Goal: Task Accomplishment & Management: Complete application form

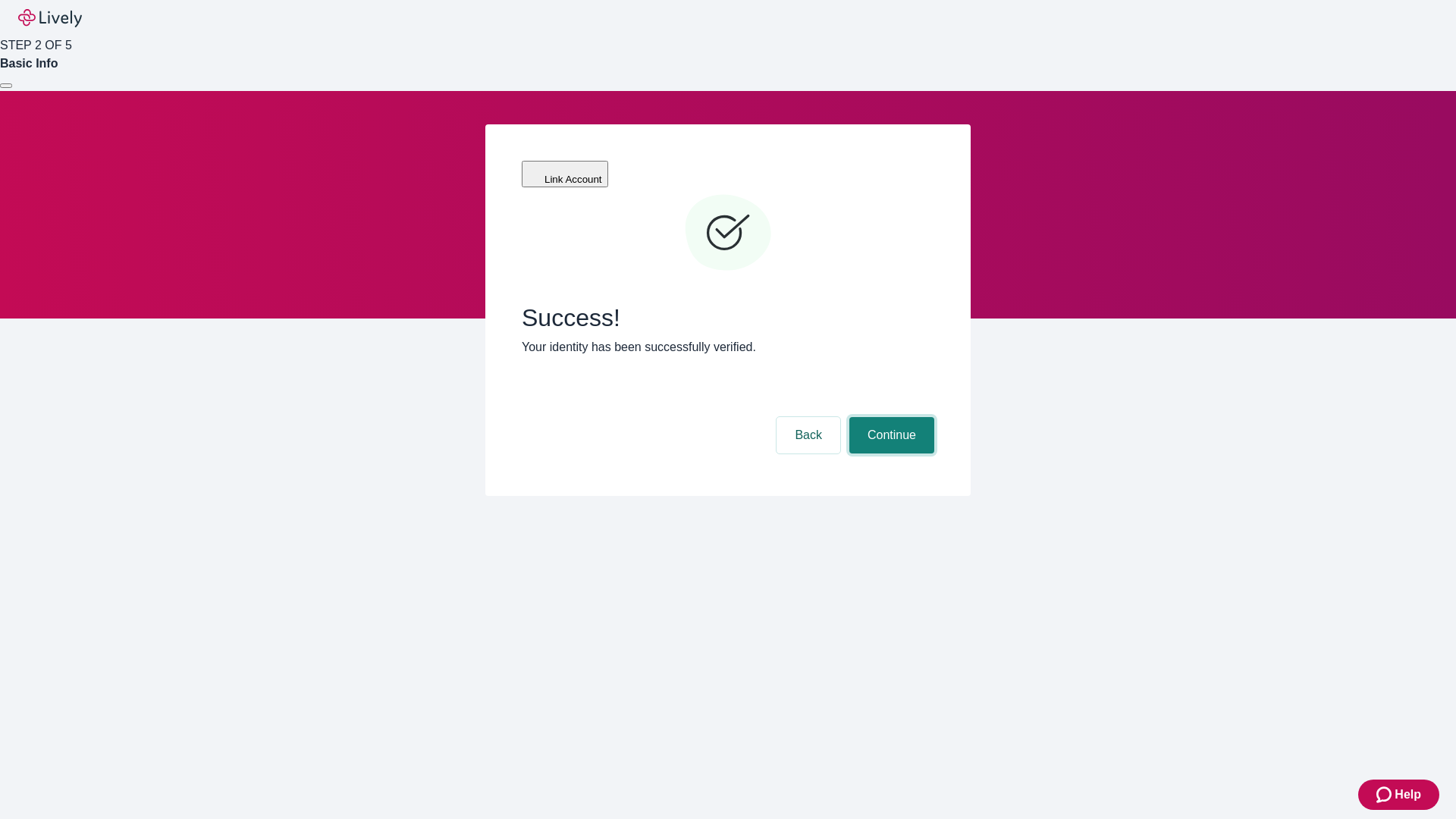
click at [889, 417] on button "Continue" at bounding box center [891, 435] width 85 height 36
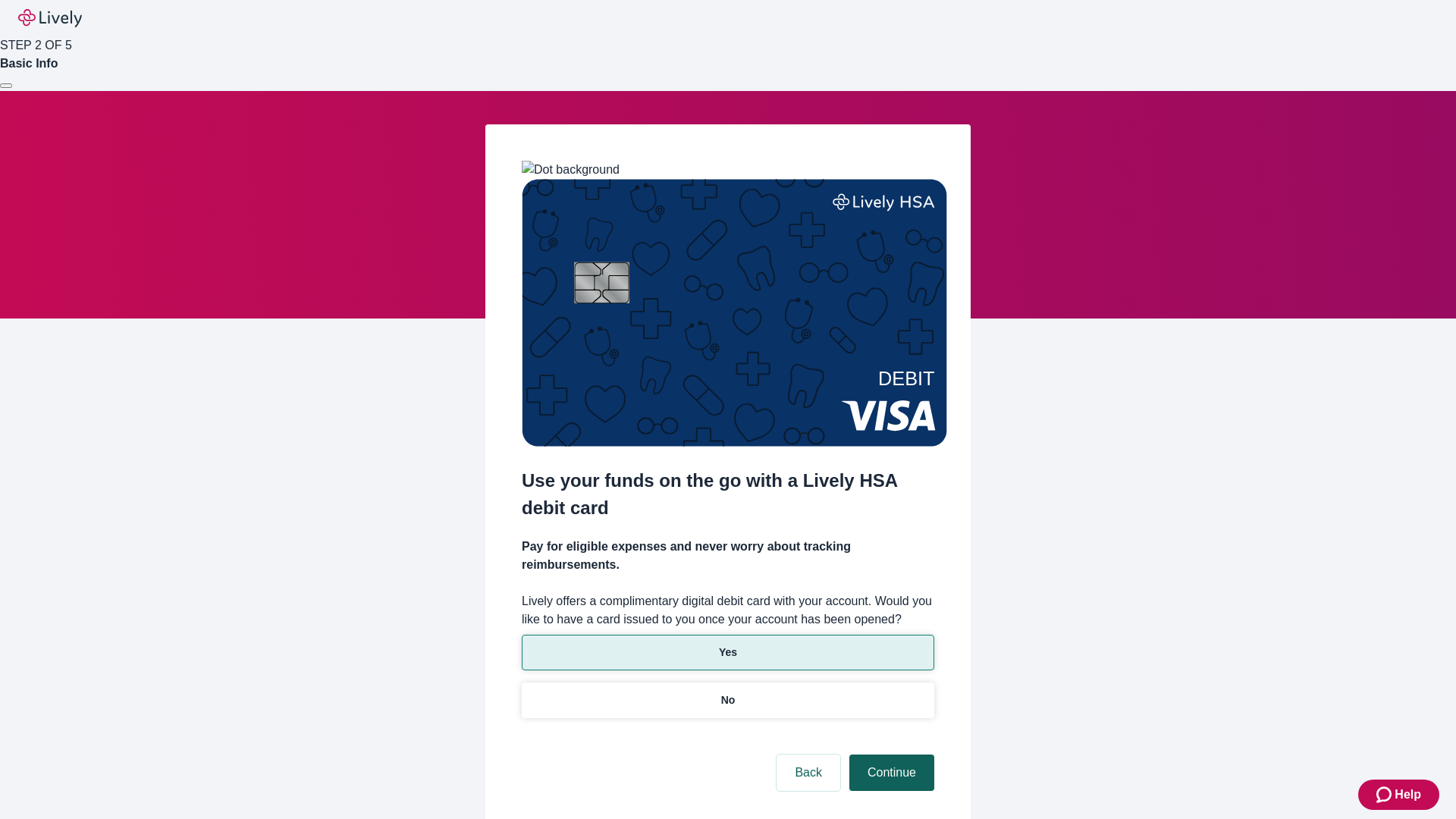
click at [728, 644] on p "Yes" at bounding box center [728, 652] width 18 height 16
click at [889, 754] on button "Continue" at bounding box center [891, 772] width 85 height 36
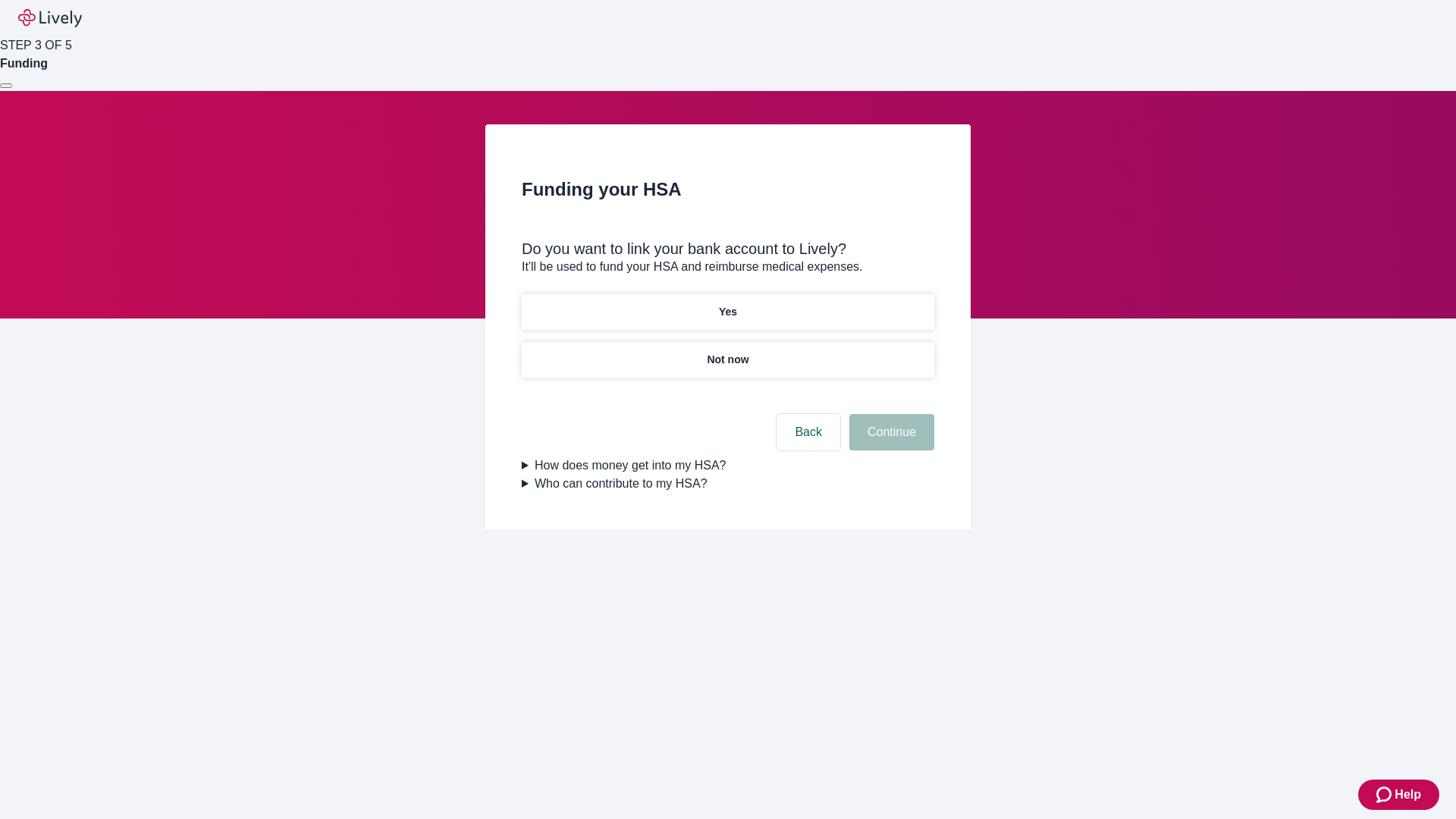
click at [728, 304] on p "Yes" at bounding box center [728, 312] width 18 height 16
click at [889, 414] on button "Continue" at bounding box center [891, 432] width 85 height 36
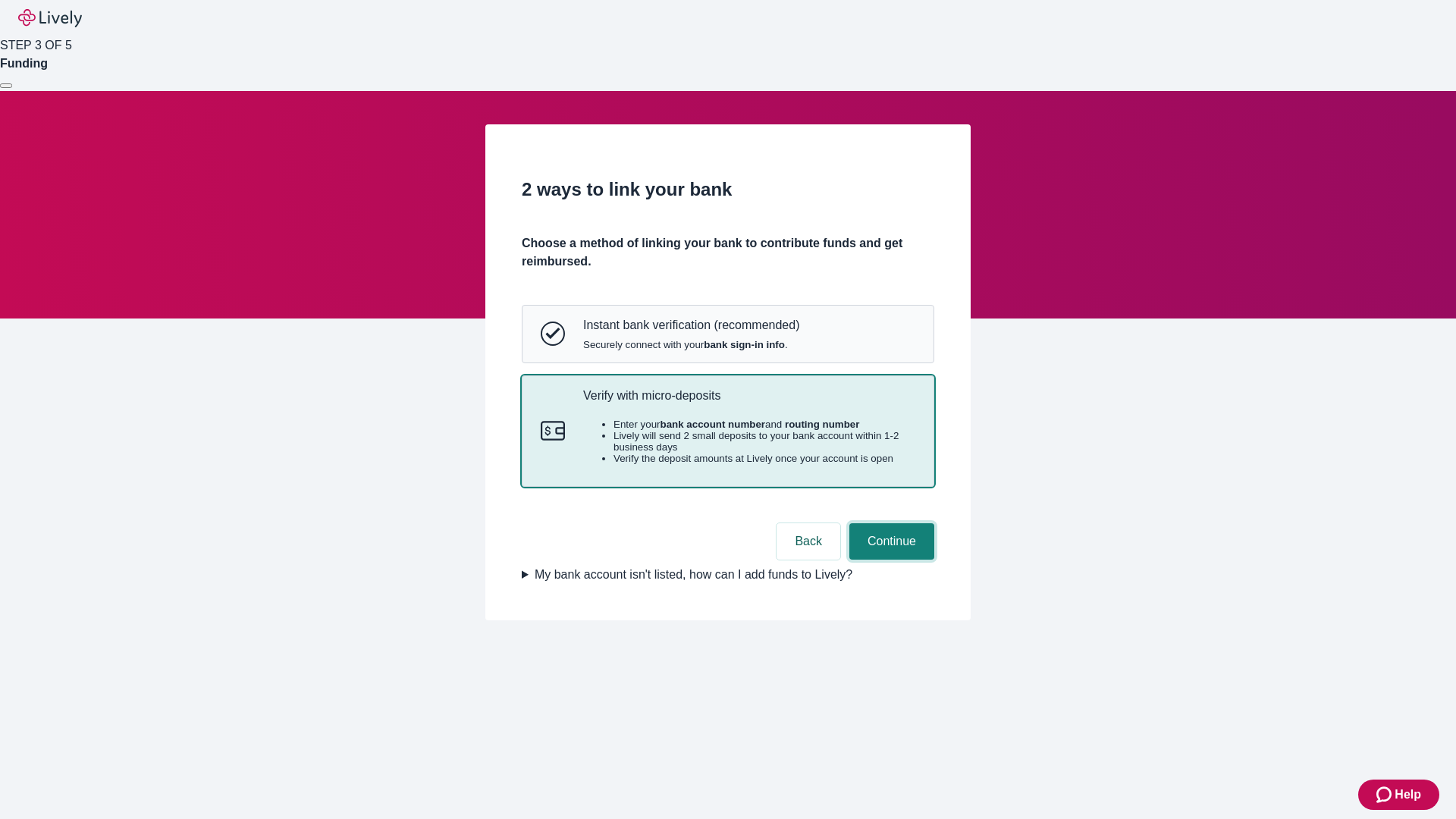
click at [889, 560] on button "Continue" at bounding box center [891, 541] width 85 height 36
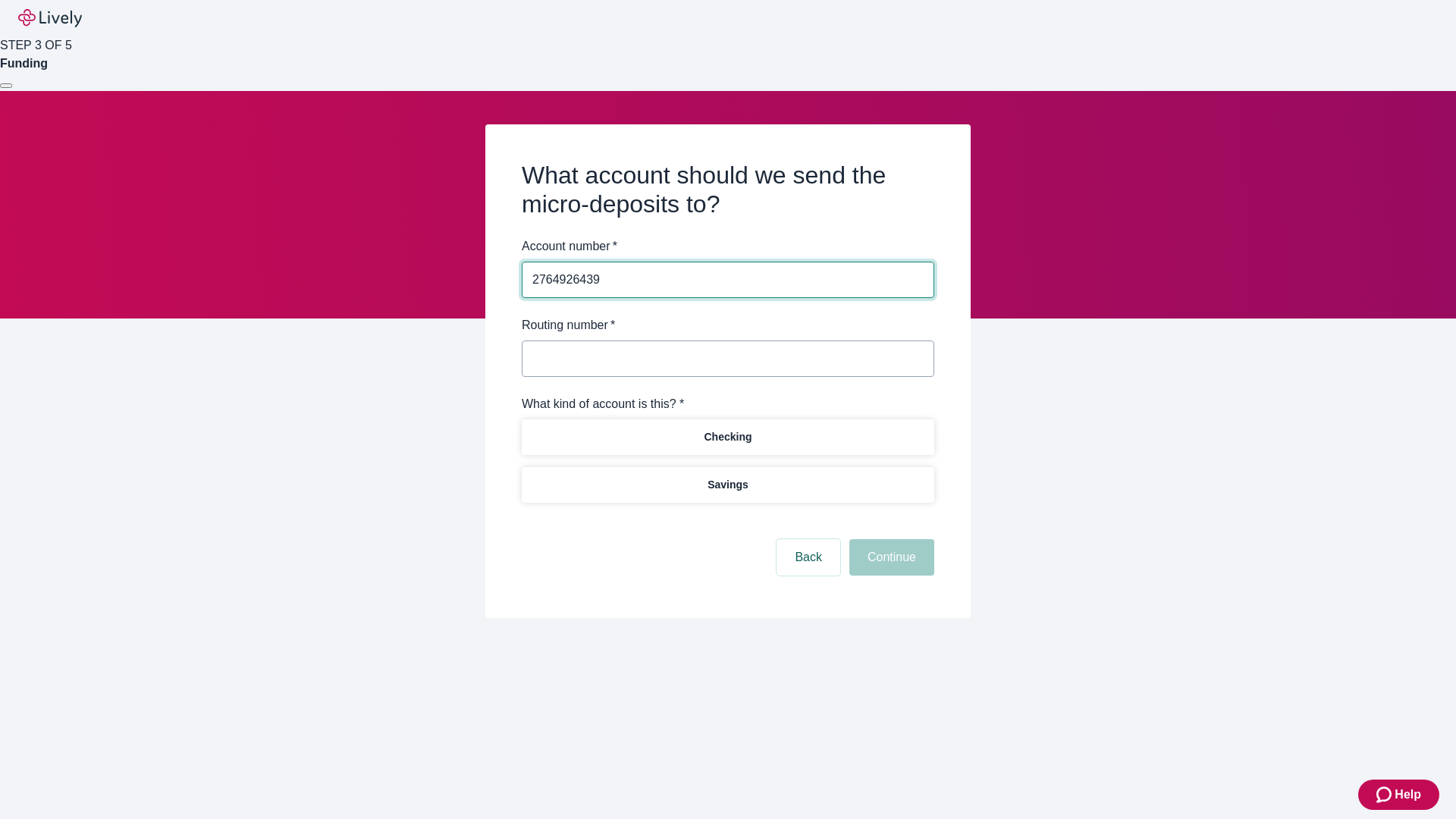
type input "2764926439"
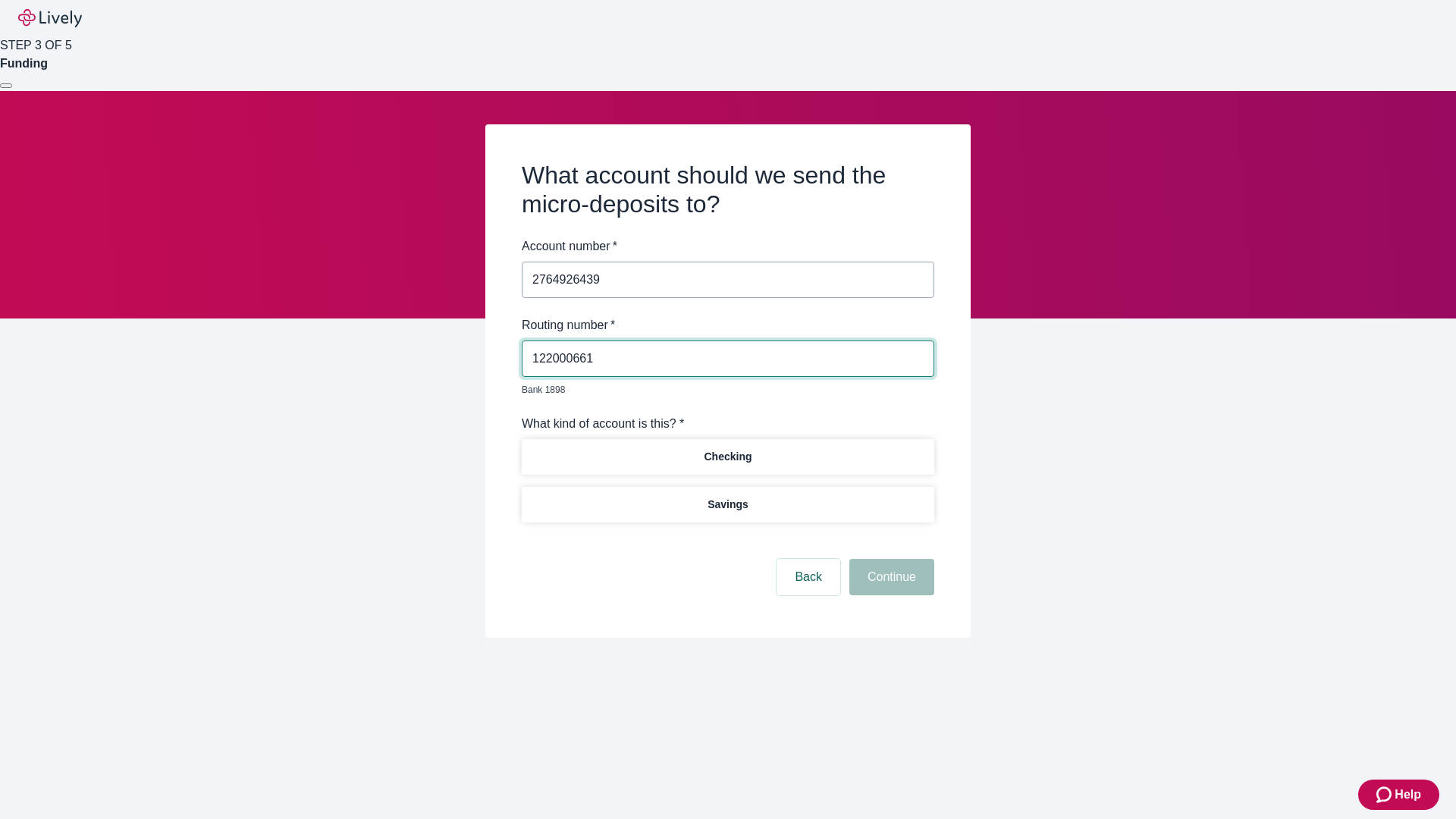
type input "122000661"
click at [728, 449] on p "Checking" at bounding box center [728, 457] width 48 height 16
click at [889, 560] on button "Continue" at bounding box center [891, 577] width 85 height 36
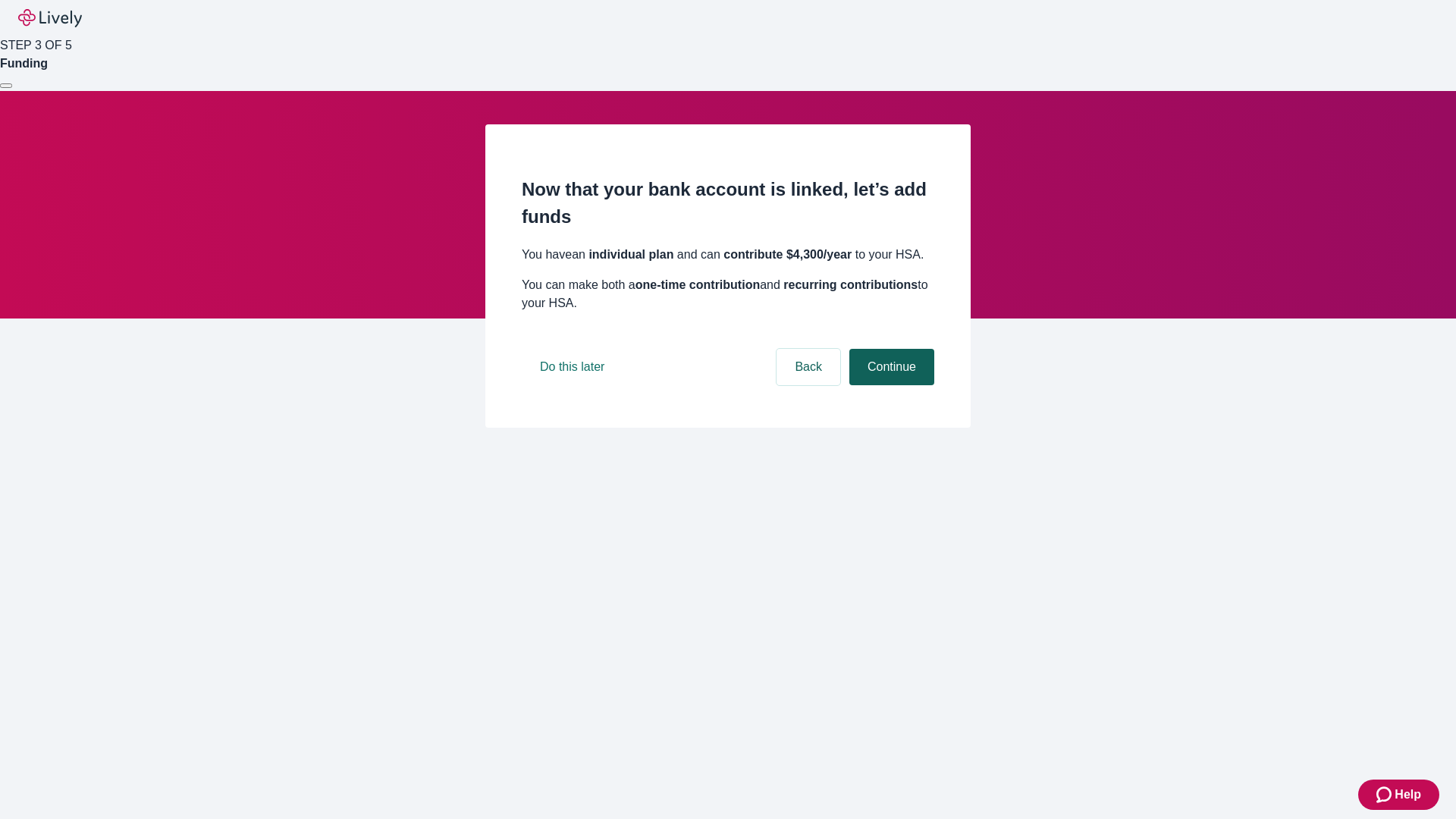
click at [889, 385] on button "Continue" at bounding box center [891, 367] width 85 height 36
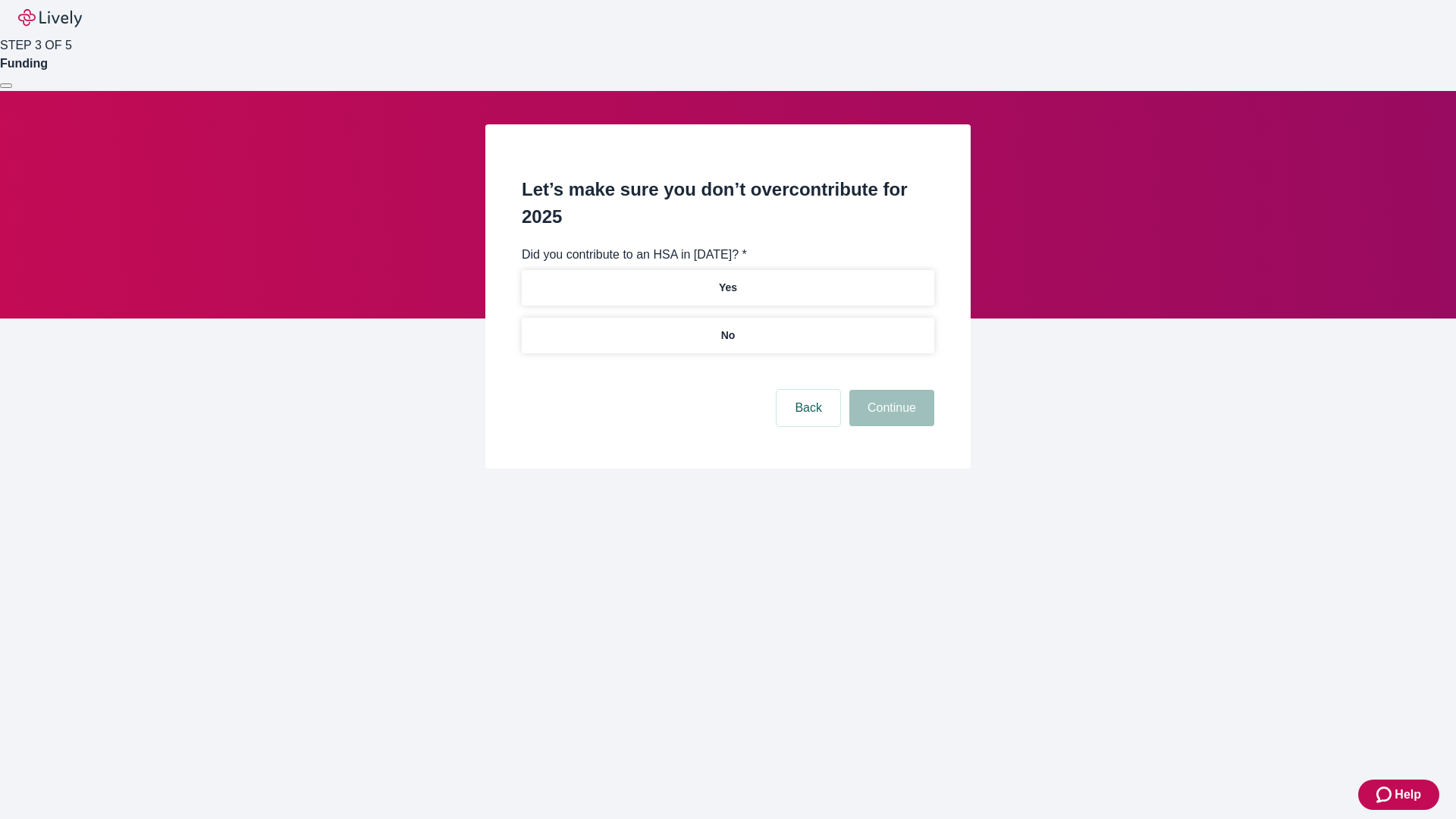
click at [728, 327] on p "No" at bounding box center [728, 335] width 14 height 16
click at [889, 390] on button "Continue" at bounding box center [891, 408] width 85 height 36
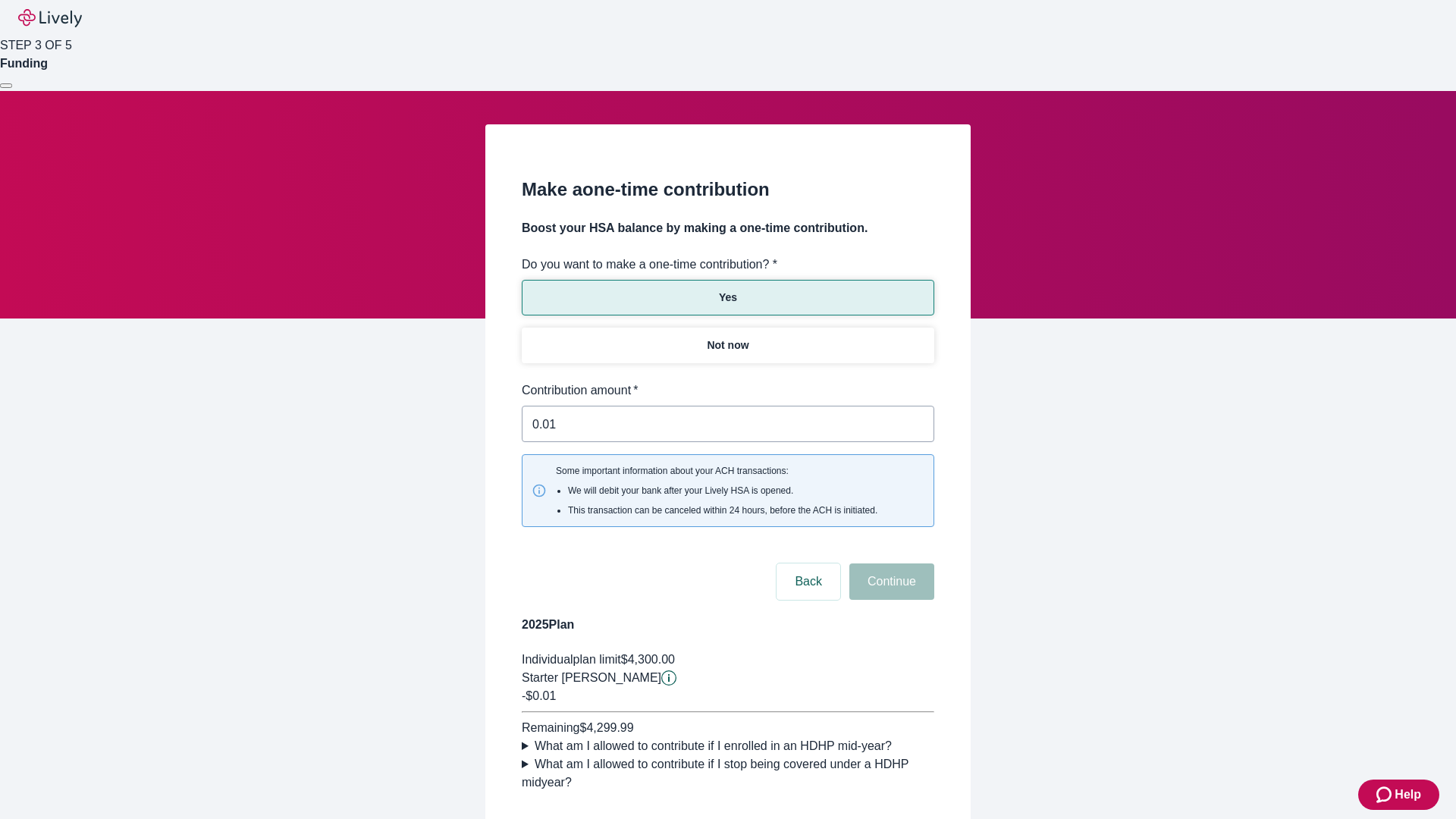
type input "0.01"
click at [889, 564] on button "Continue" at bounding box center [891, 582] width 85 height 36
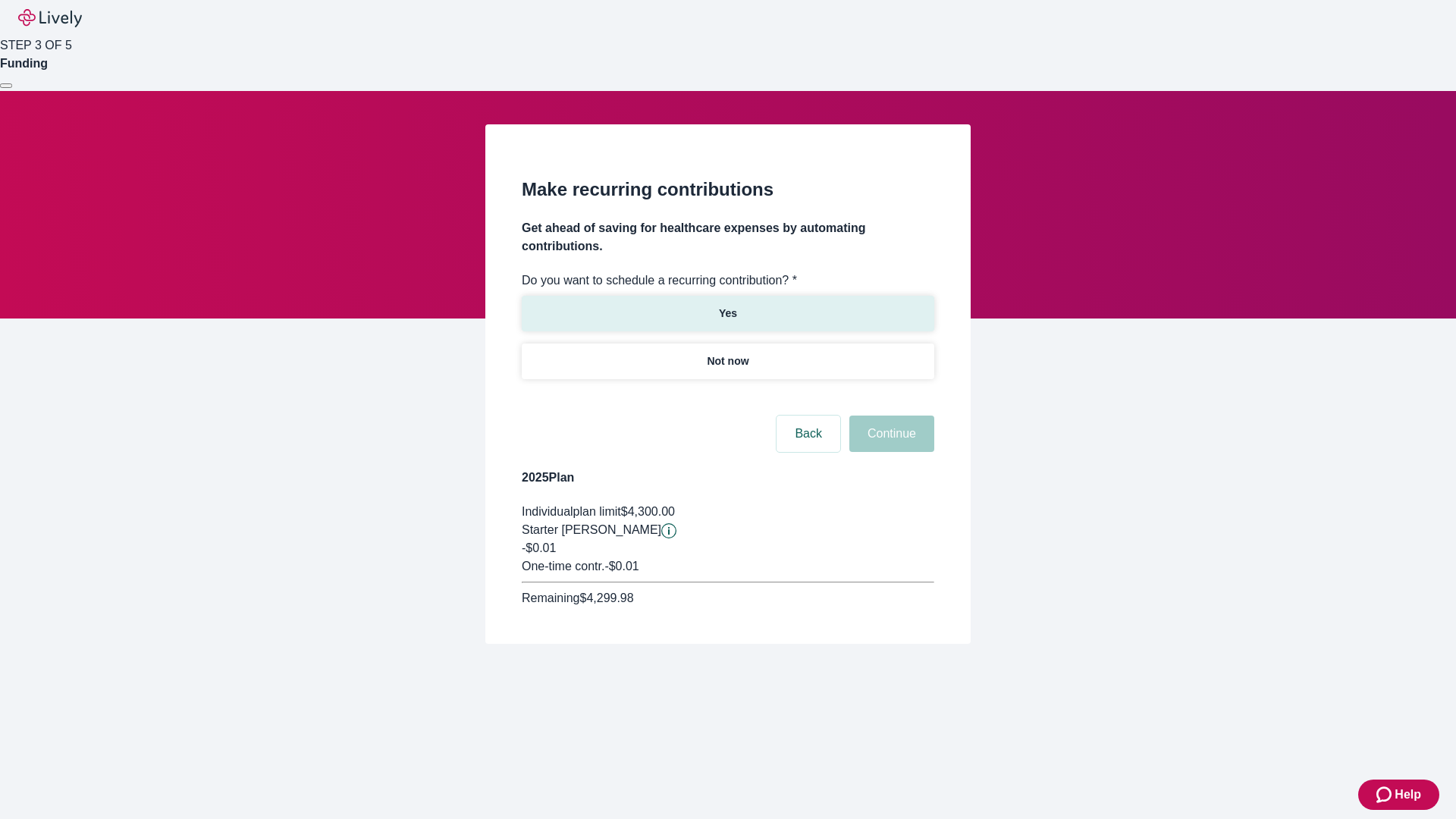
click at [728, 305] on p "Yes" at bounding box center [728, 313] width 18 height 16
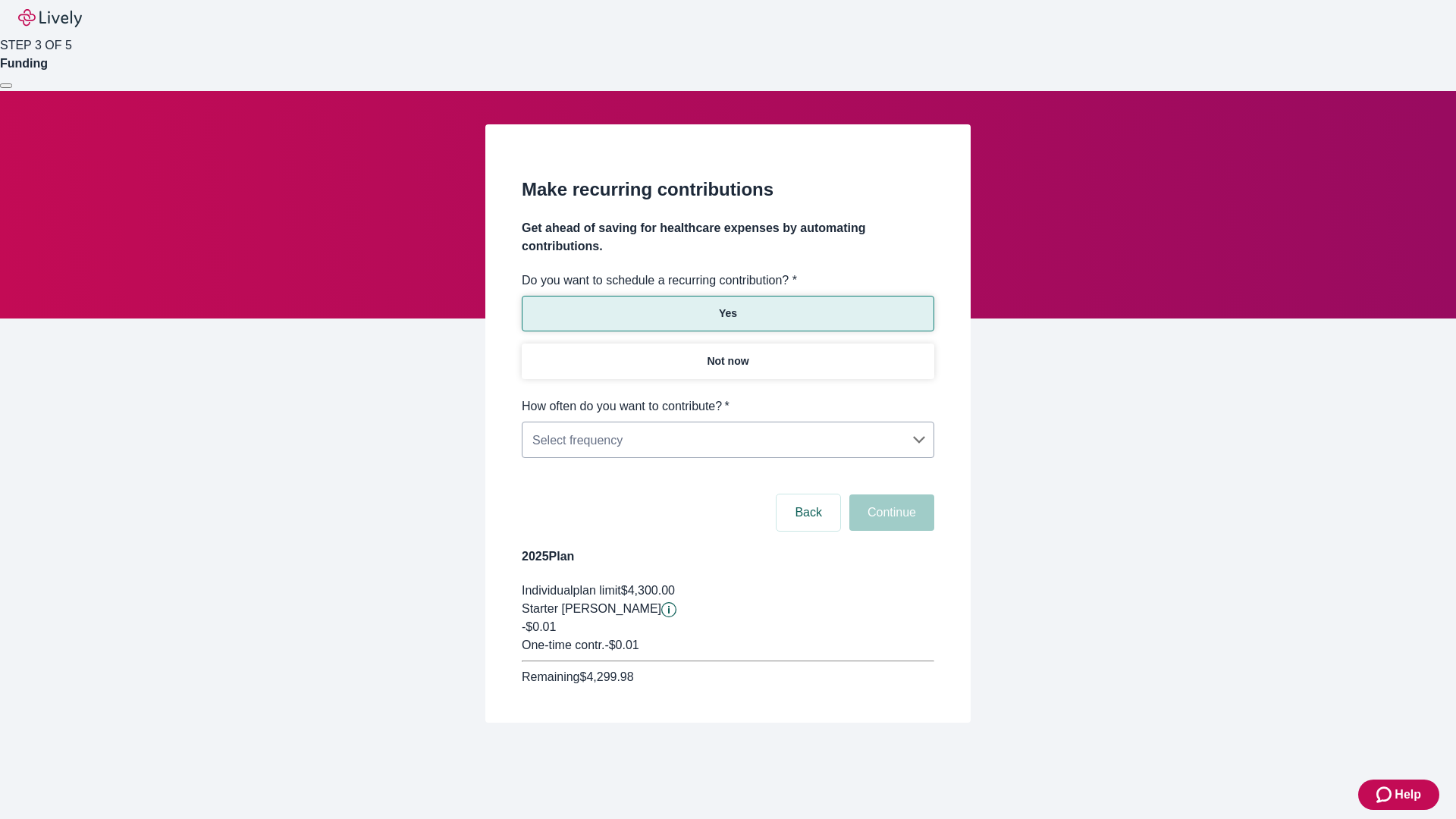
click at [728, 397] on body "Help STEP 3 OF 5 Funding Make recurring contributions Get ahead of saving for h…" at bounding box center [728, 397] width 1456 height 795
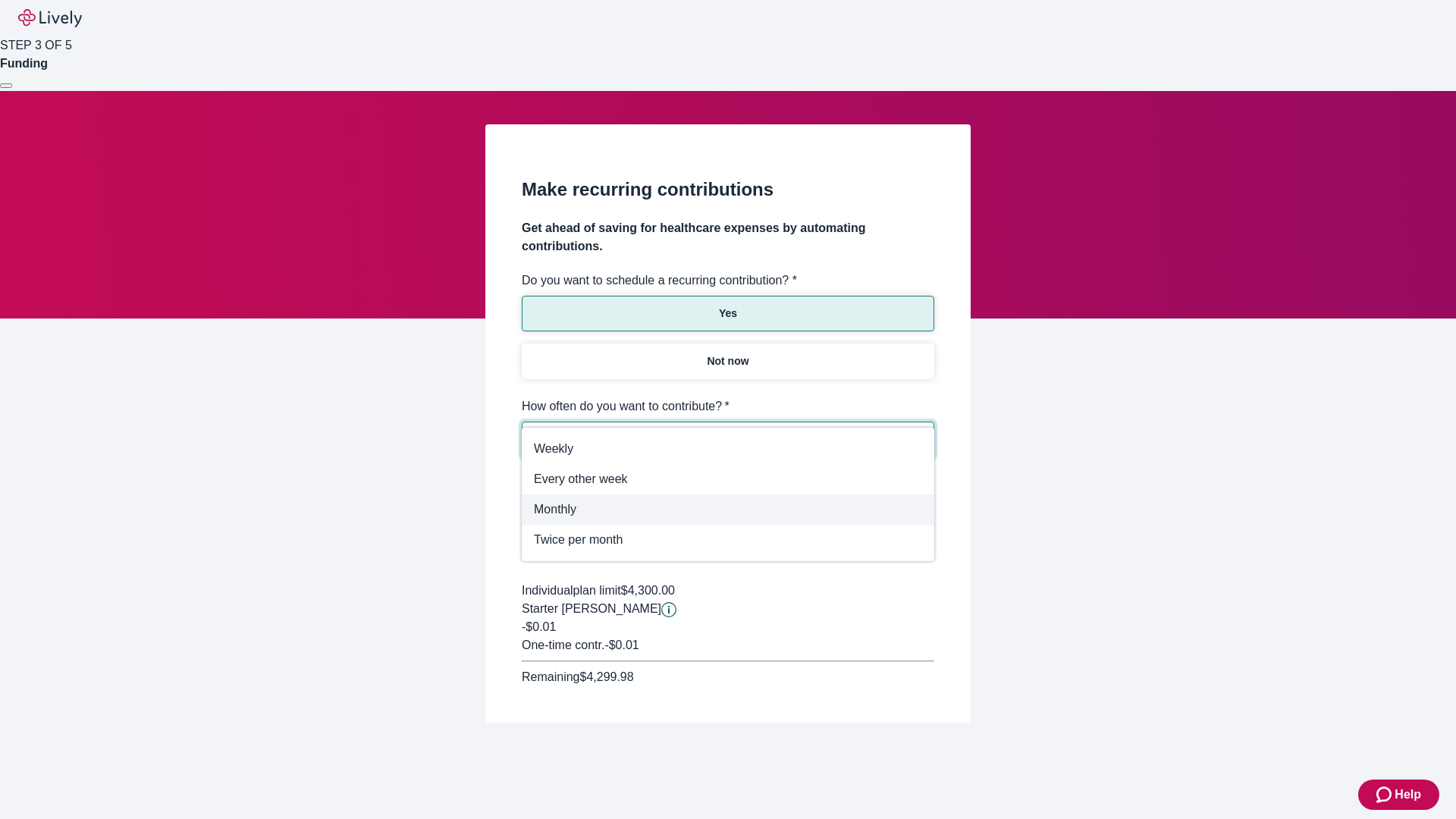
click at [728, 510] on span "Monthly" at bounding box center [728, 510] width 388 height 18
type input "Monthly"
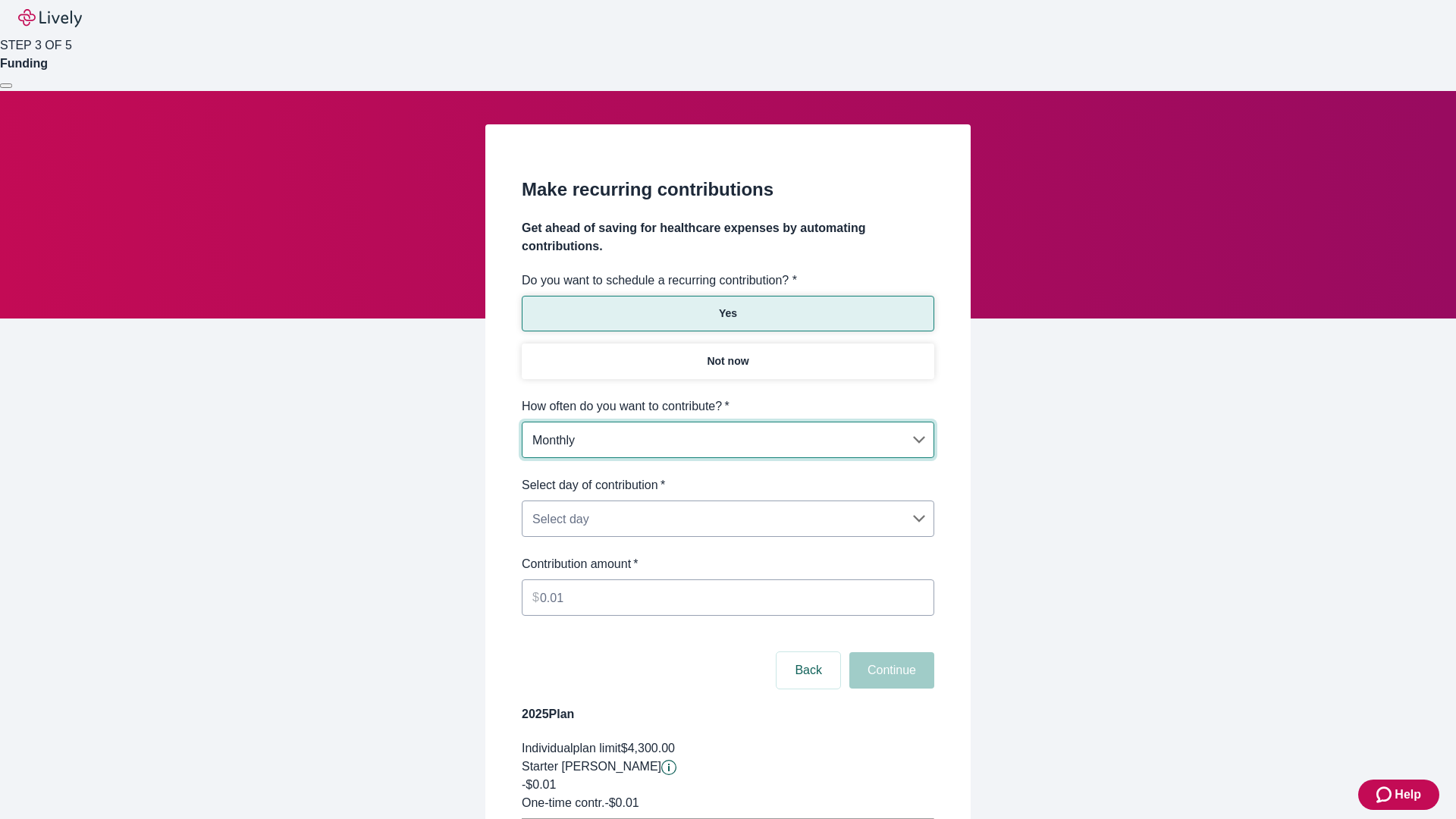
click at [728, 476] on body "Help STEP 3 OF 5 Funding Make recurring contributions Get ahead of saving for h…" at bounding box center [728, 476] width 1456 height 953
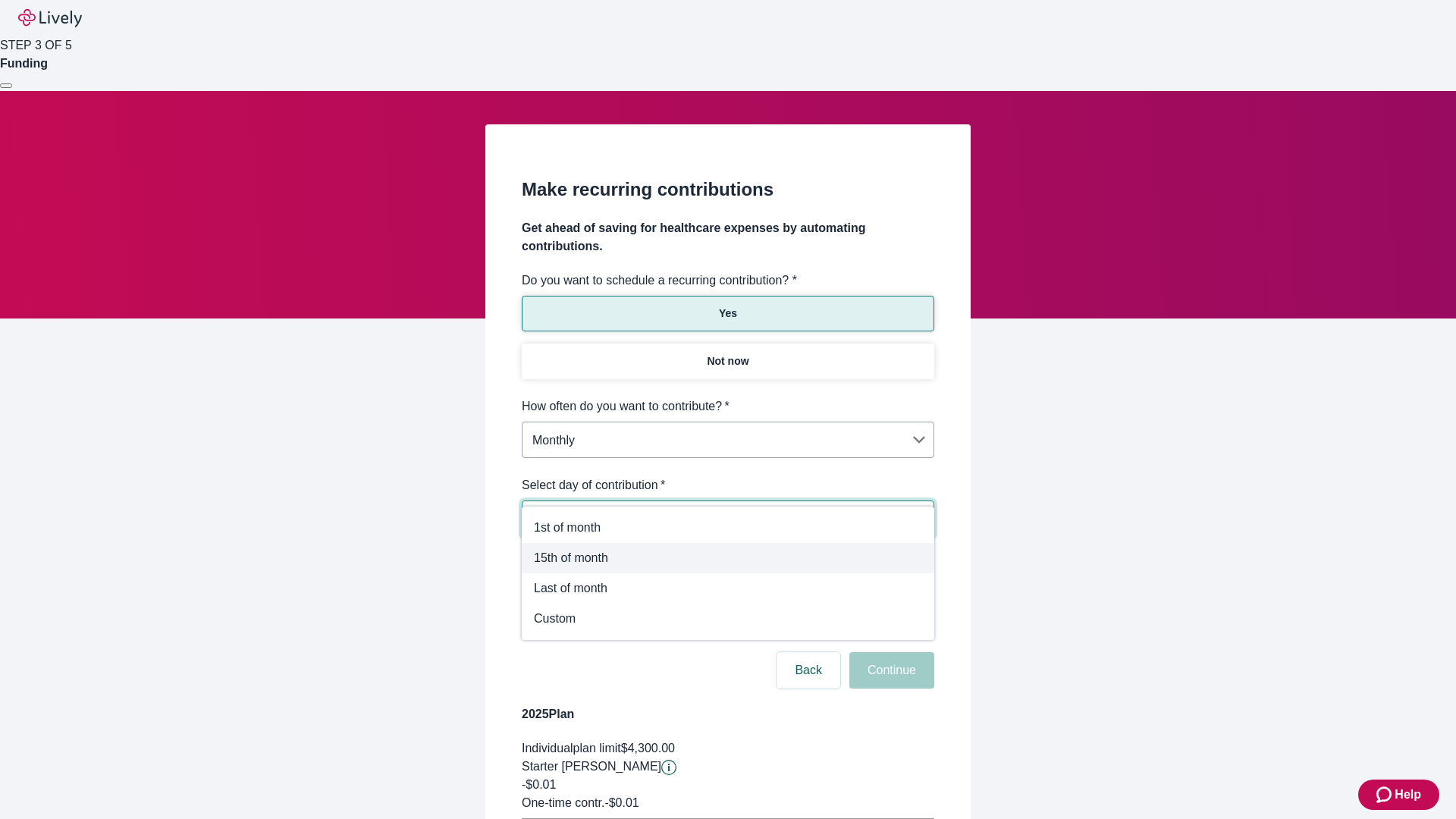
click at [728, 558] on span "15th of month" at bounding box center [728, 558] width 388 height 18
type input "Monthly15th"
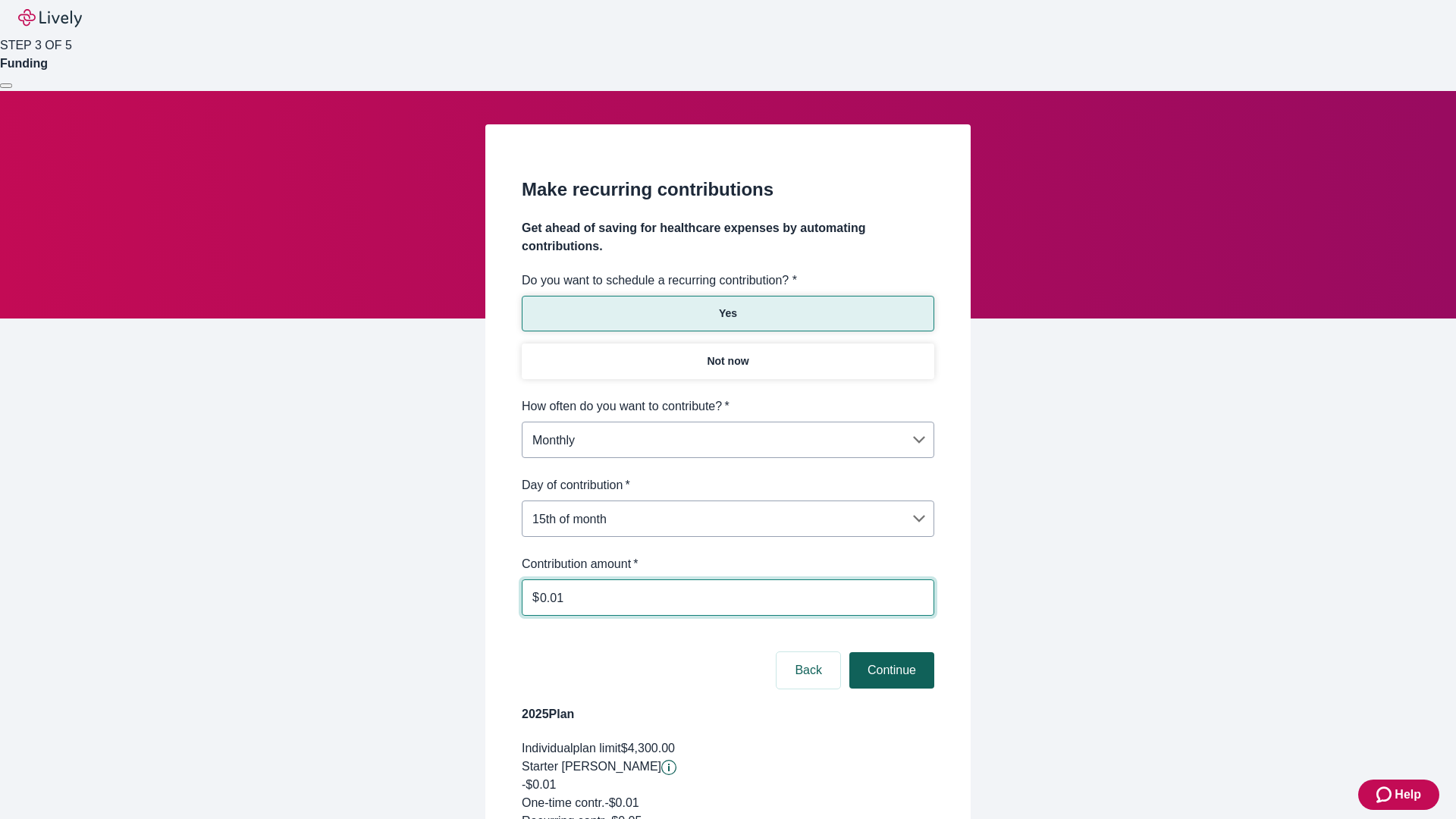
click at [889, 652] on button "Continue" at bounding box center [891, 670] width 85 height 36
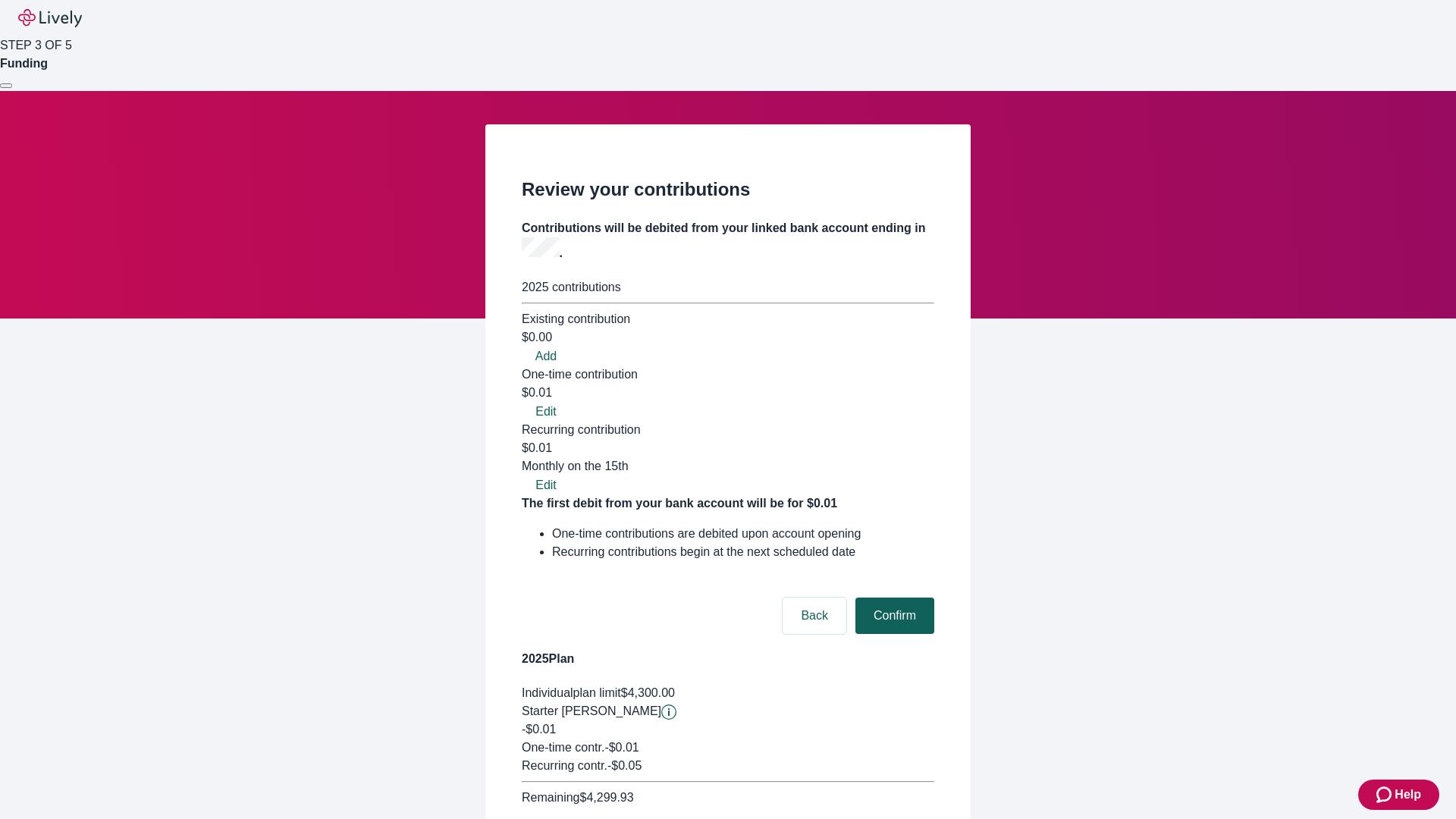
click at [892, 598] on button "Confirm" at bounding box center [894, 615] width 79 height 36
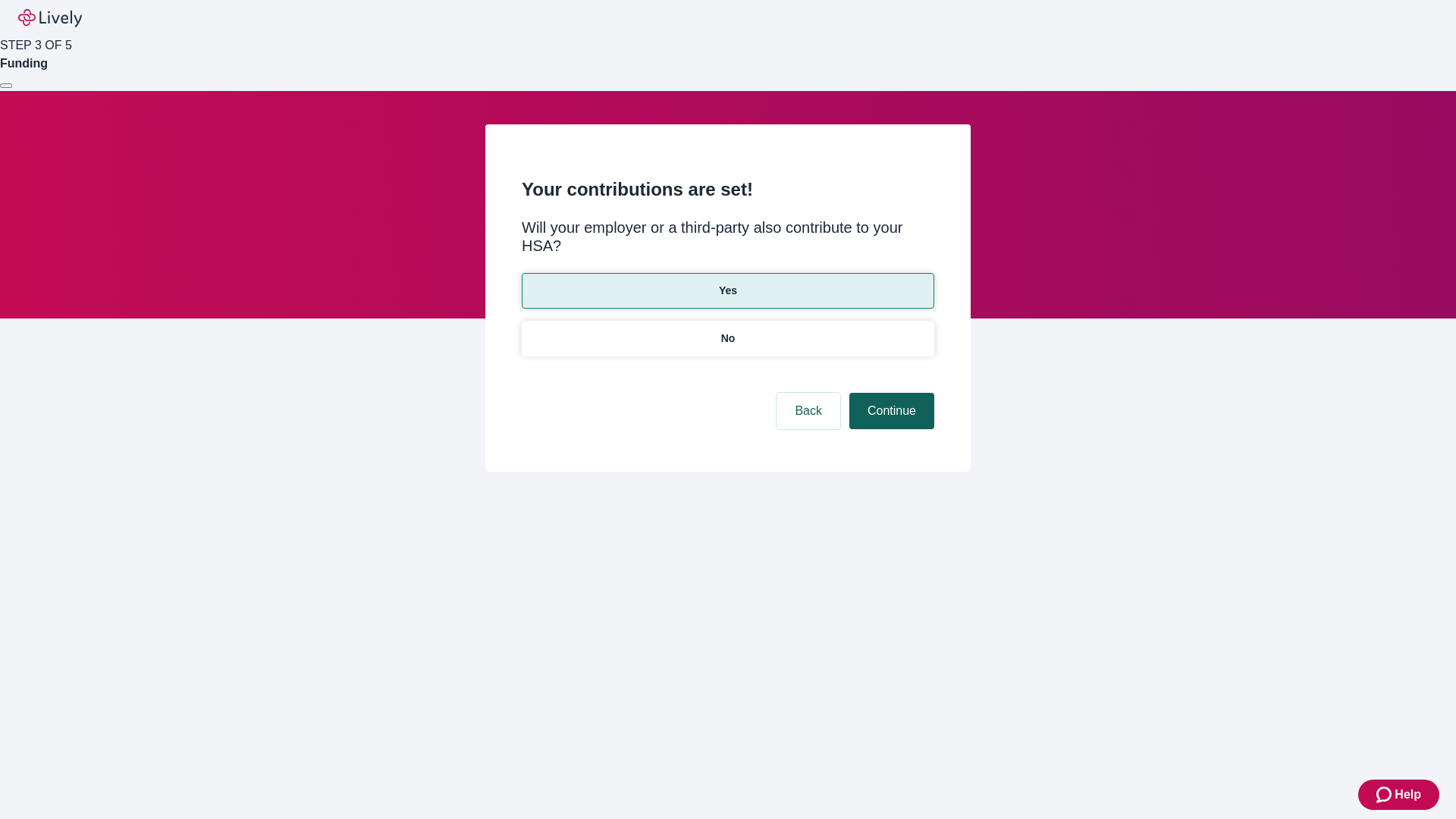
click at [889, 393] on button "Continue" at bounding box center [891, 411] width 85 height 36
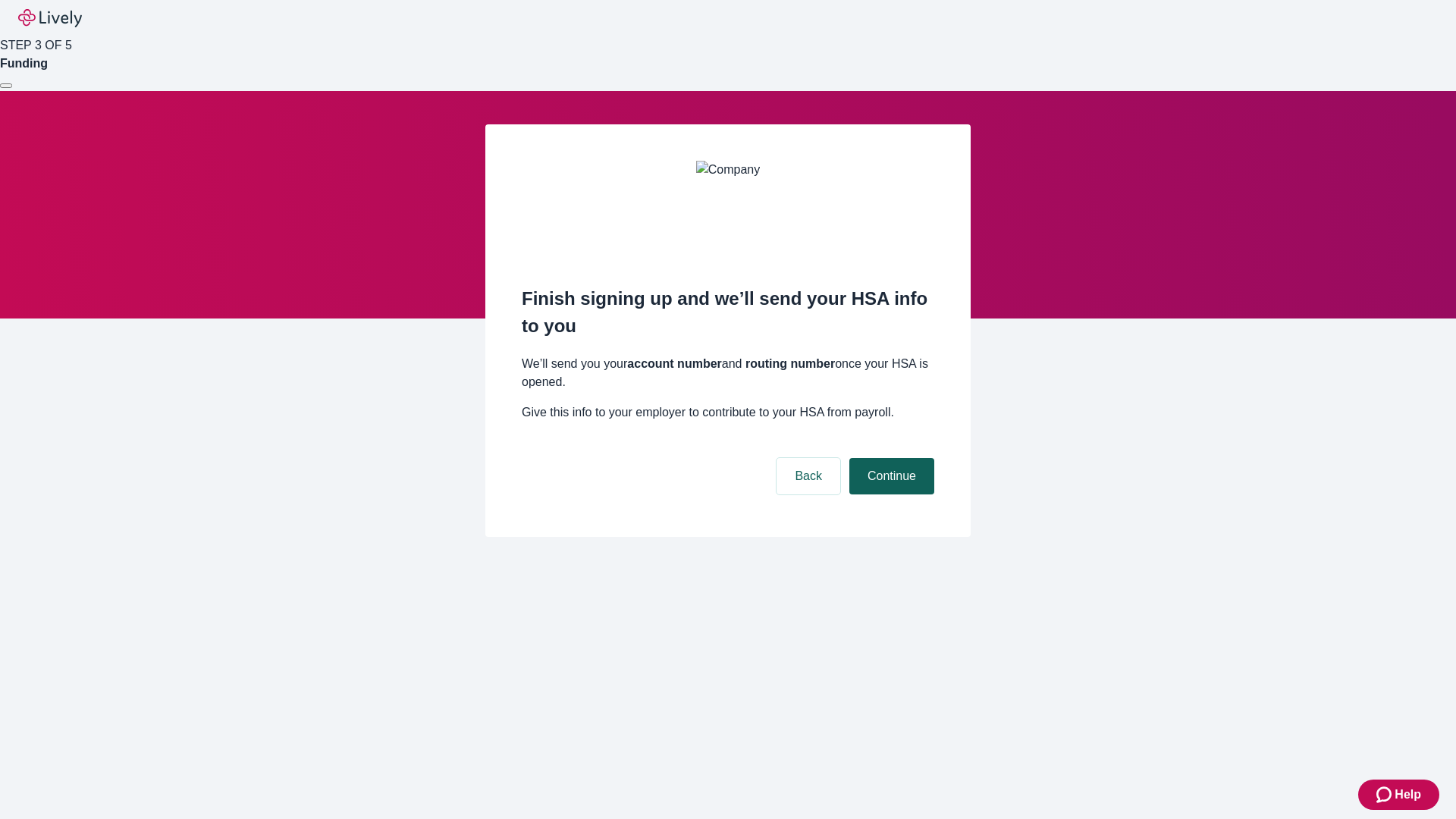
click at [889, 458] on button "Continue" at bounding box center [891, 476] width 85 height 36
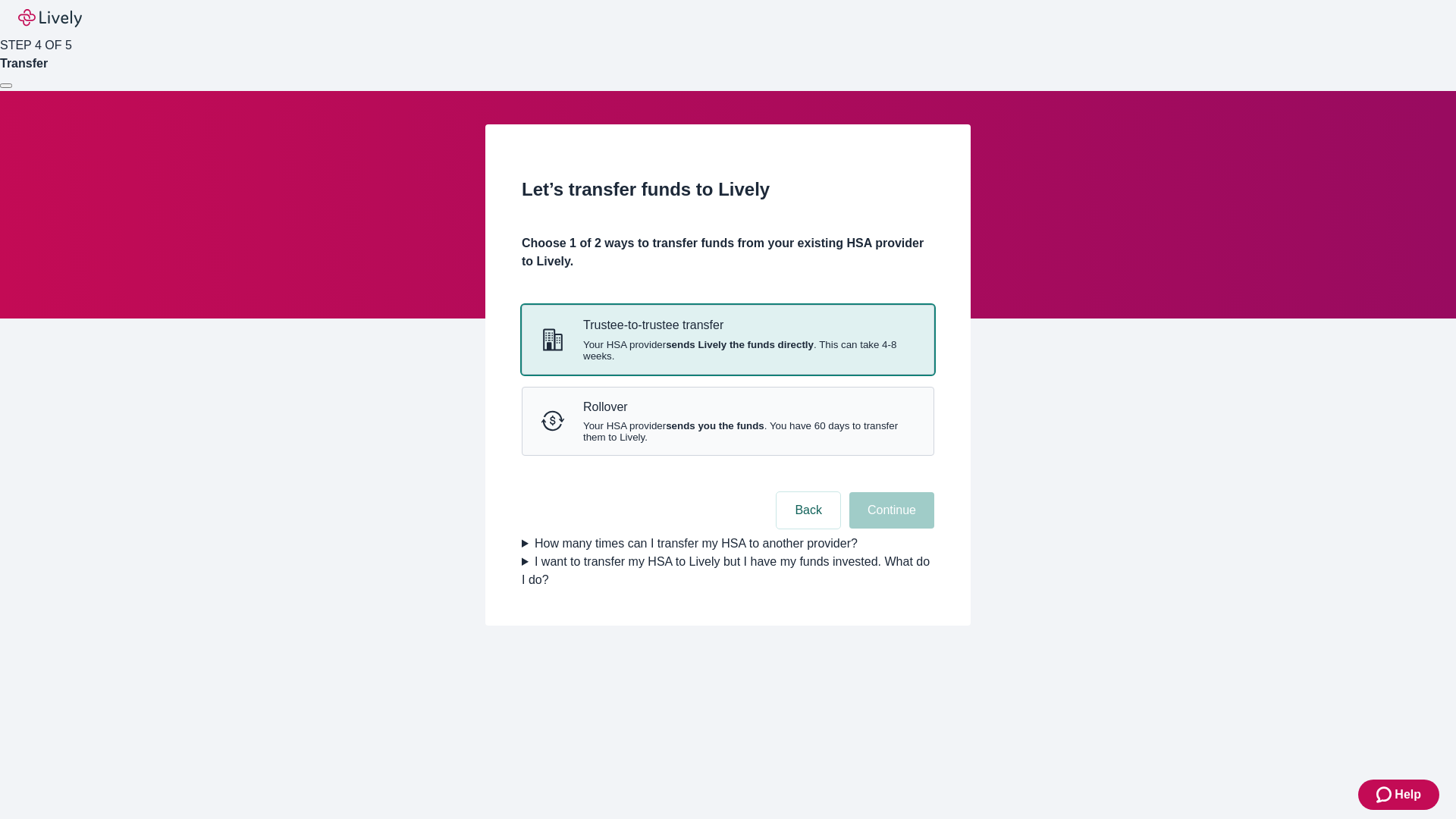
click at [728, 350] on strong "sends Lively the funds directly" at bounding box center [739, 344] width 148 height 11
click at [889, 529] on button "Continue" at bounding box center [891, 510] width 85 height 36
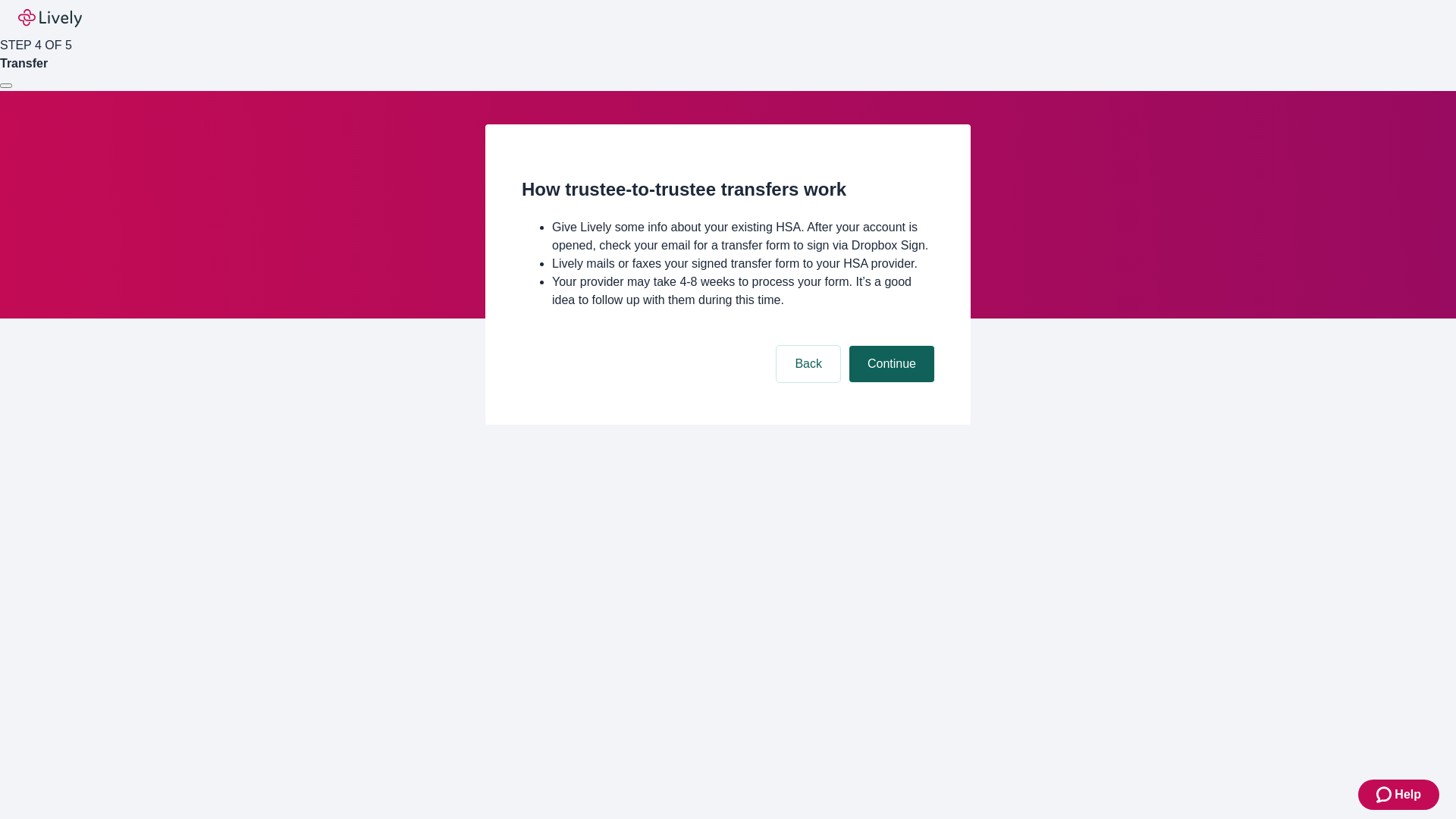
click at [889, 382] on button "Continue" at bounding box center [891, 364] width 85 height 36
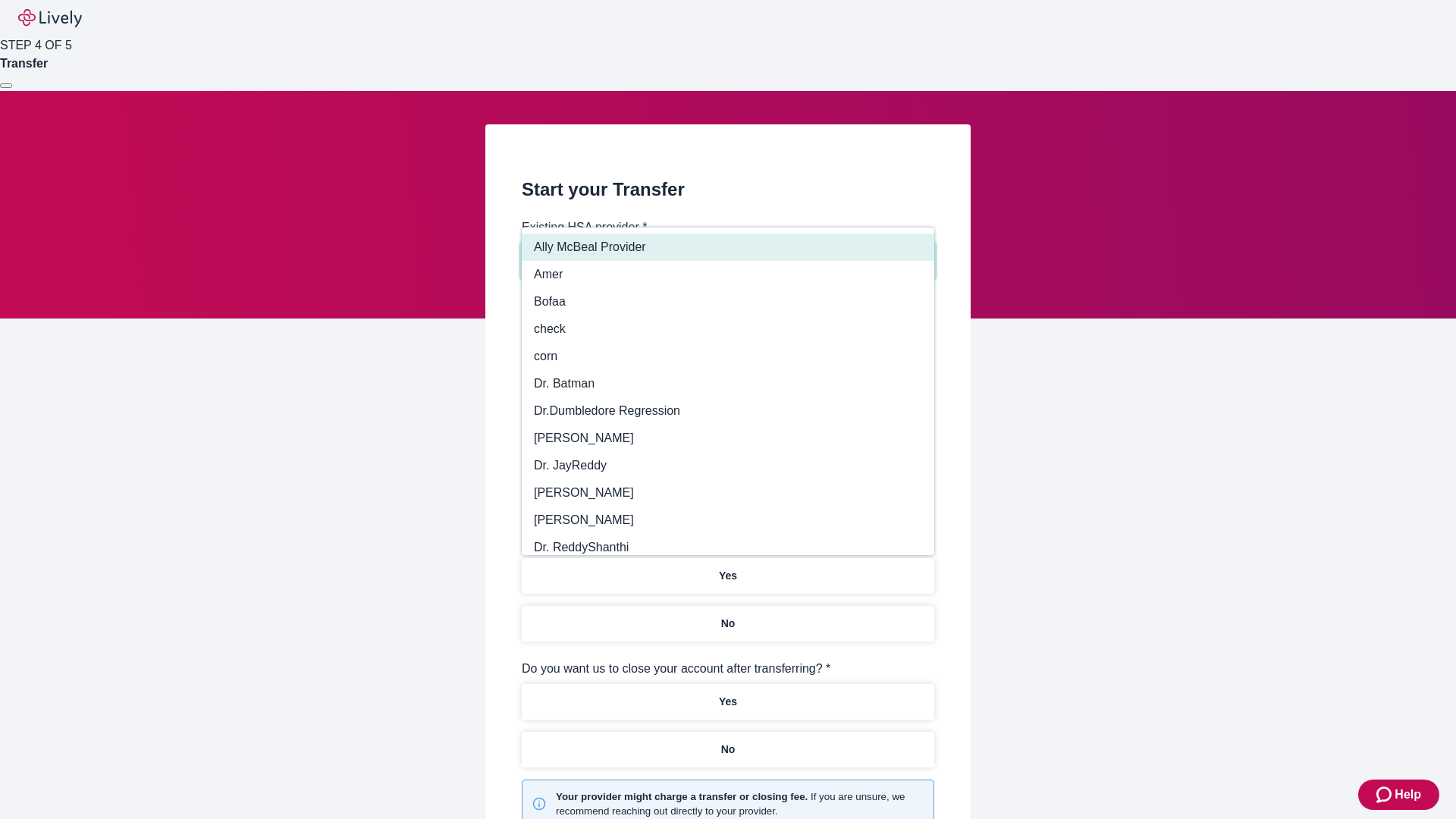
type input "Other"
type input "Health Equity"
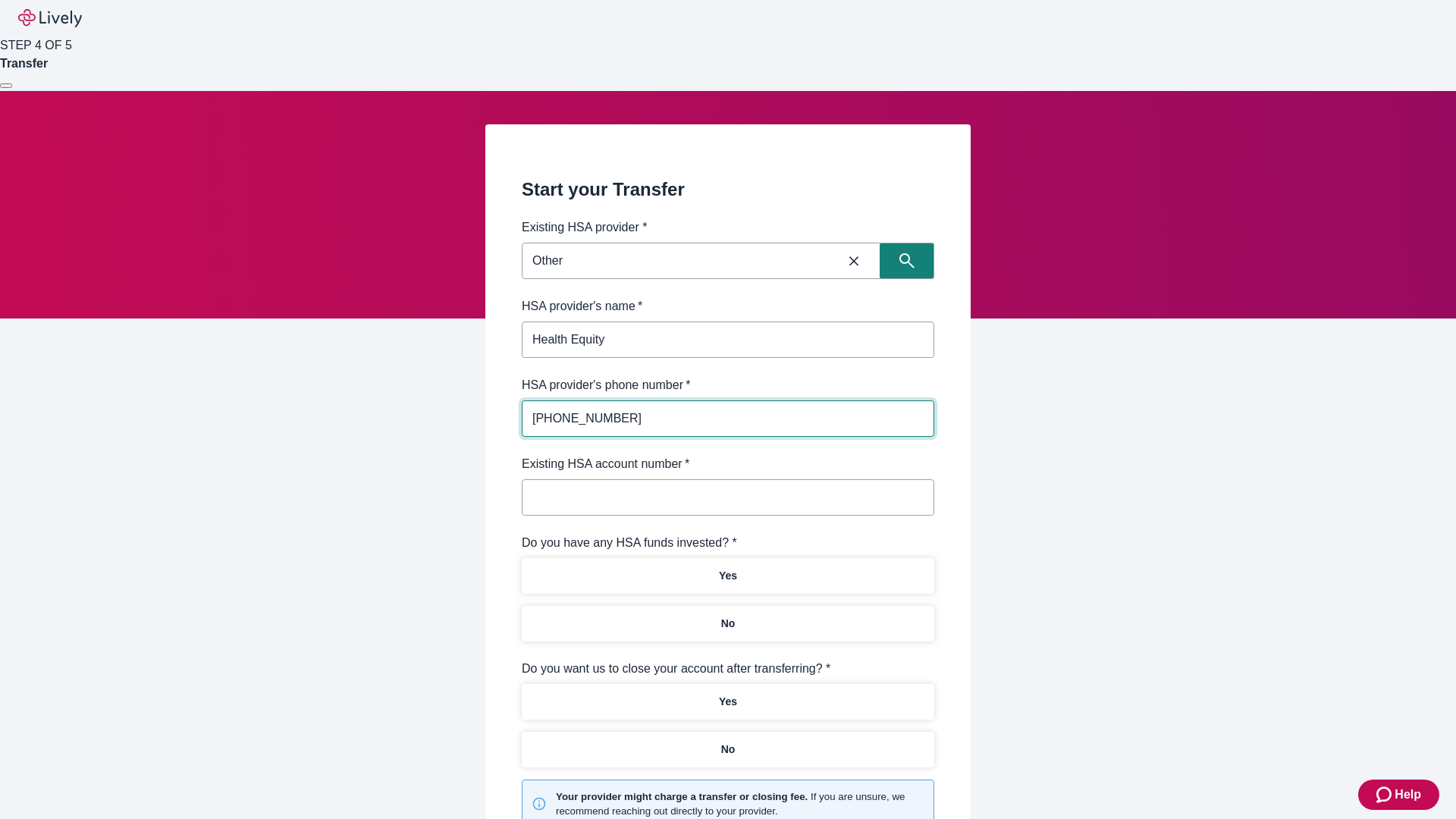
type input "(434) 343-4344"
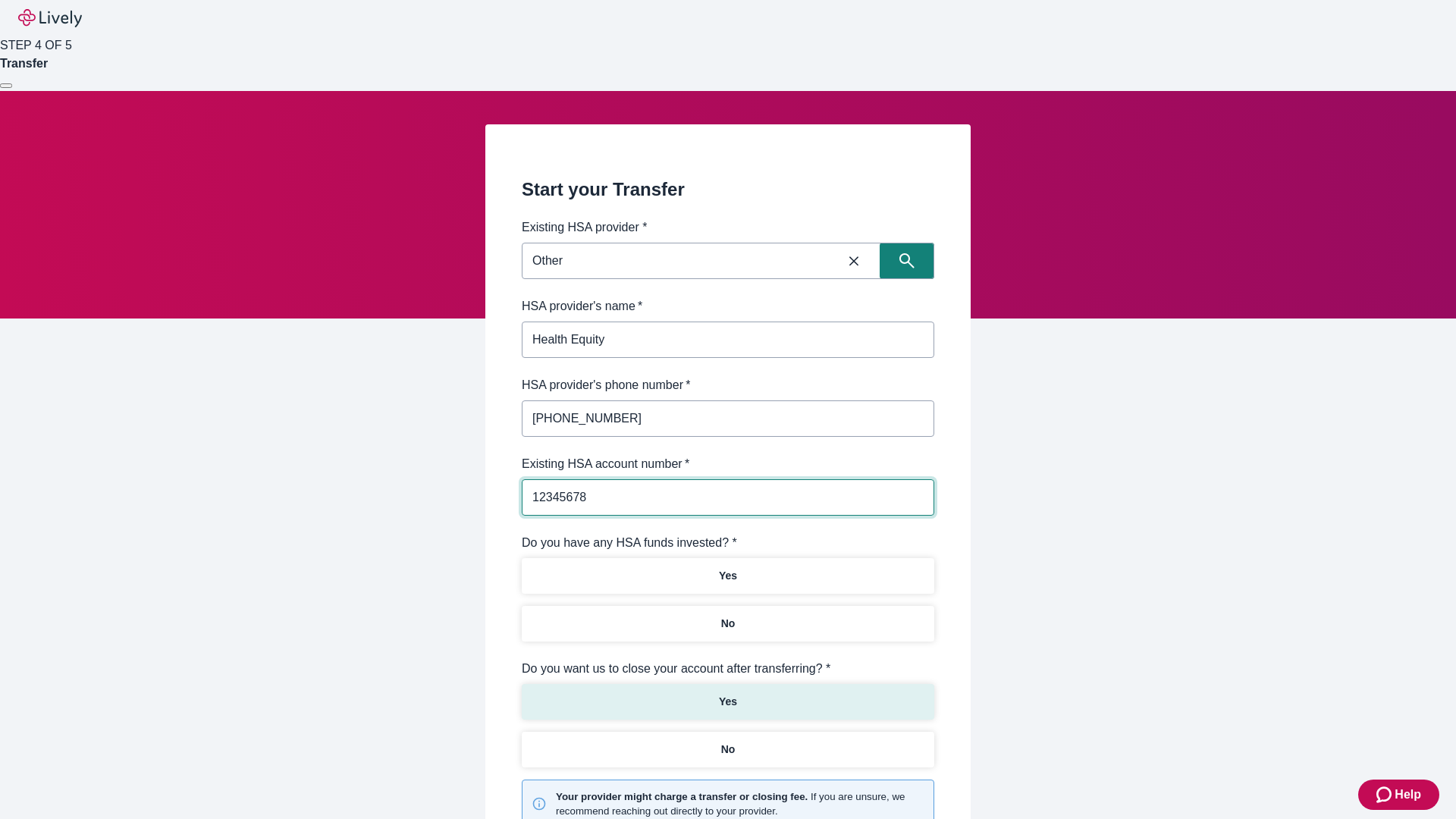
type input "12345678"
click at [728, 615] on p "No" at bounding box center [728, 623] width 14 height 16
click at [728, 693] on p "Yes" at bounding box center [728, 701] width 18 height 16
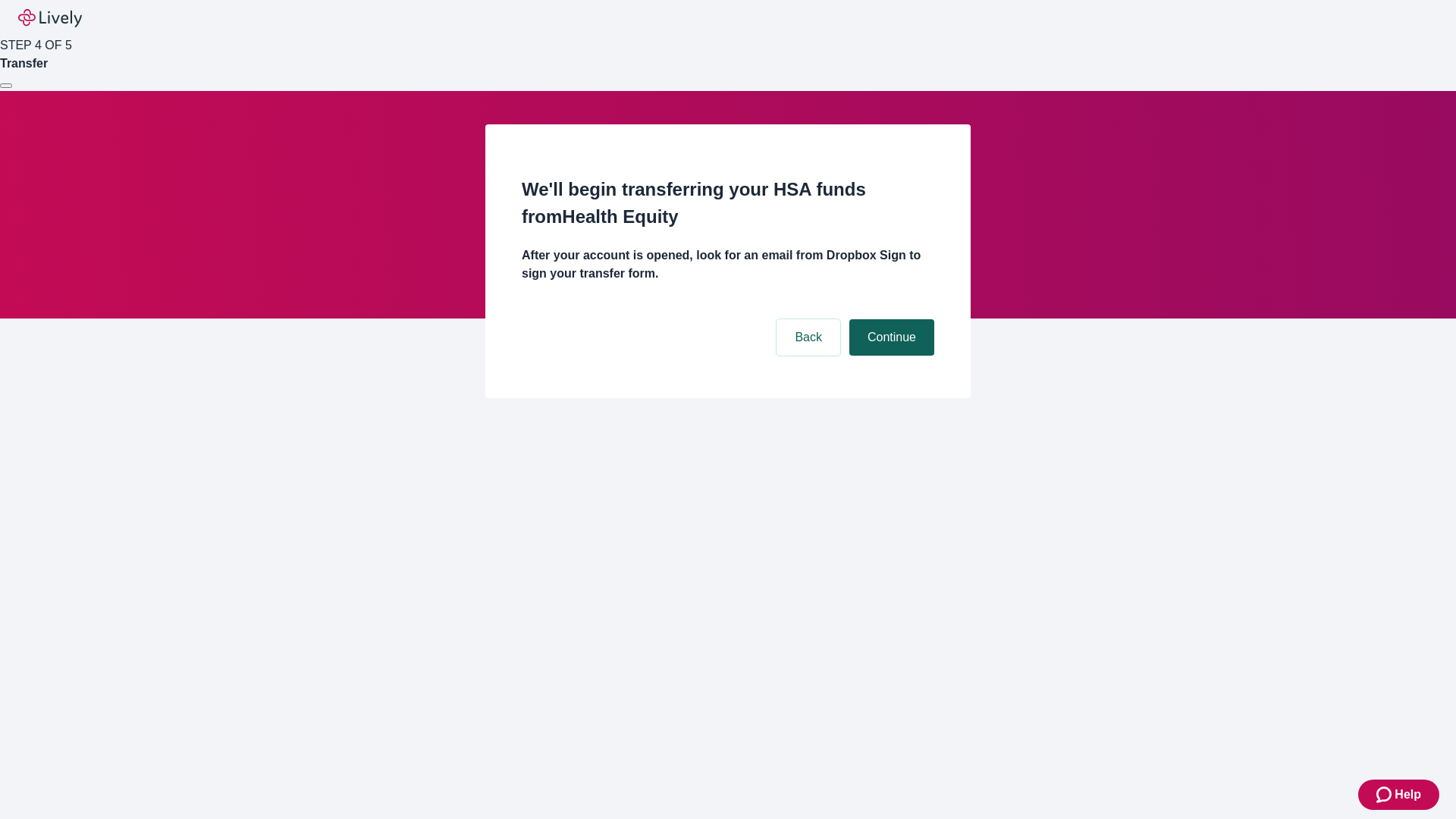
click at [889, 319] on button "Continue" at bounding box center [891, 337] width 85 height 36
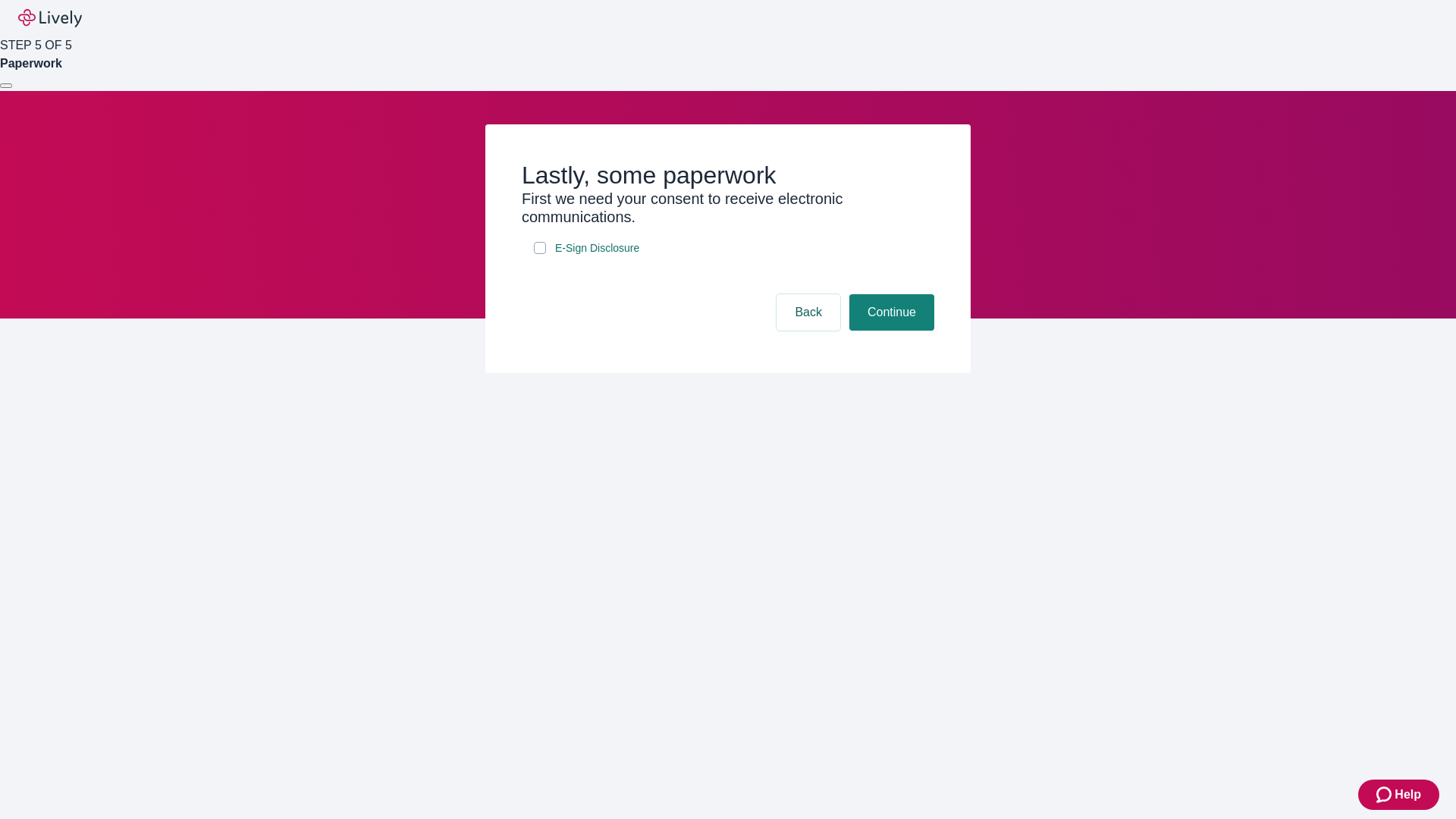
click at [540, 254] on input "E-Sign Disclosure" at bounding box center [540, 247] width 12 height 12
checkbox input "true"
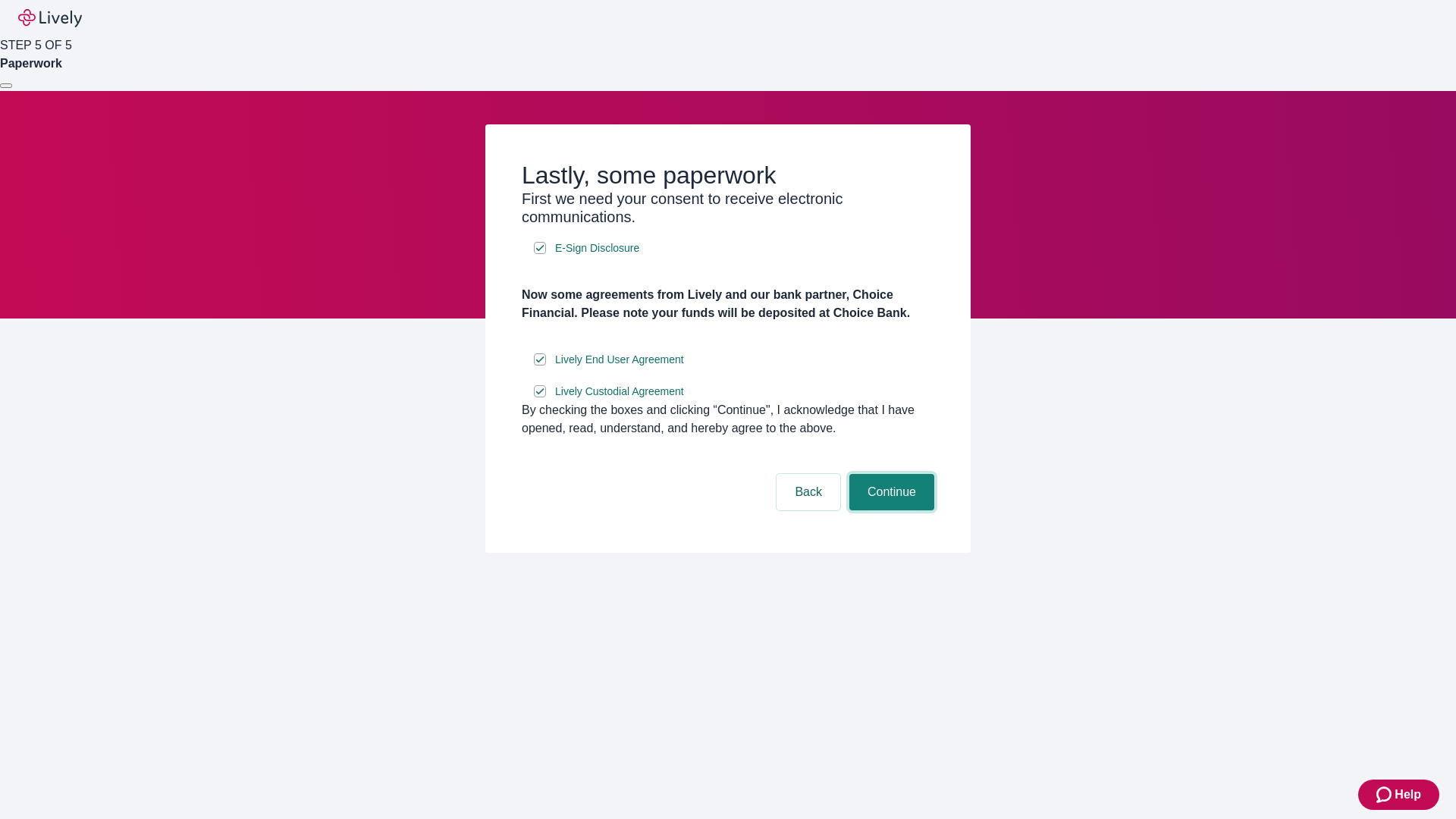
click at [889, 510] on button "Continue" at bounding box center [891, 492] width 85 height 36
